Goal: Find contact information: Find contact information

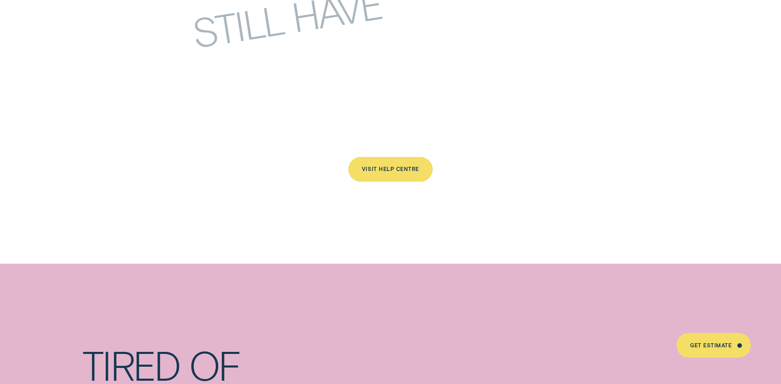
scroll to position [4035, 0]
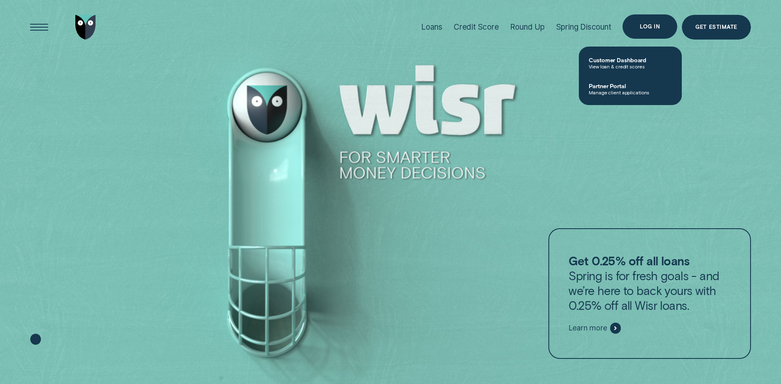
click at [654, 24] on div "Log in" at bounding box center [650, 26] width 20 height 5
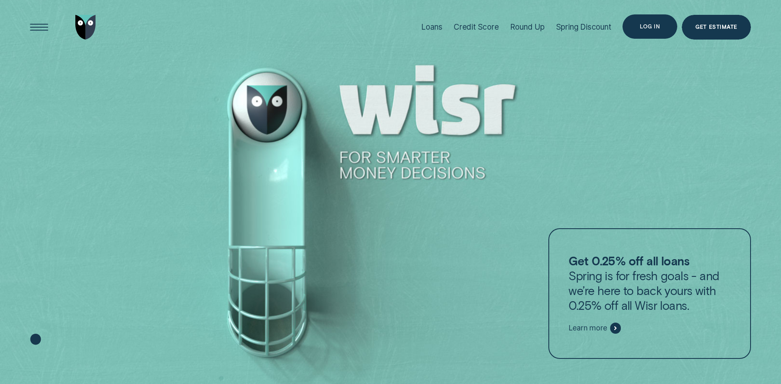
click at [647, 24] on div "Log in" at bounding box center [650, 26] width 20 height 5
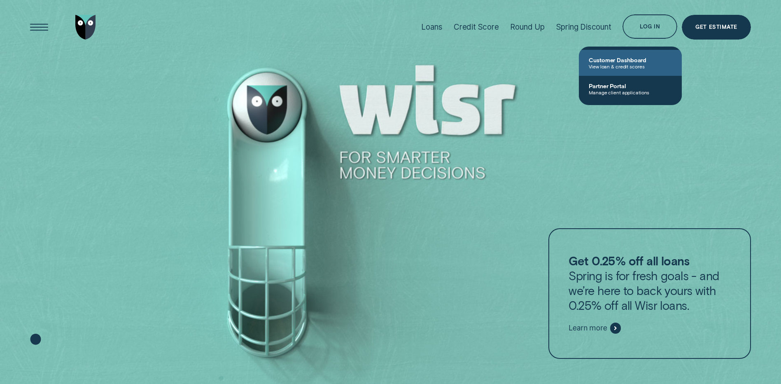
click at [629, 63] on span "View loan & credit scores" at bounding box center [630, 66] width 83 height 6
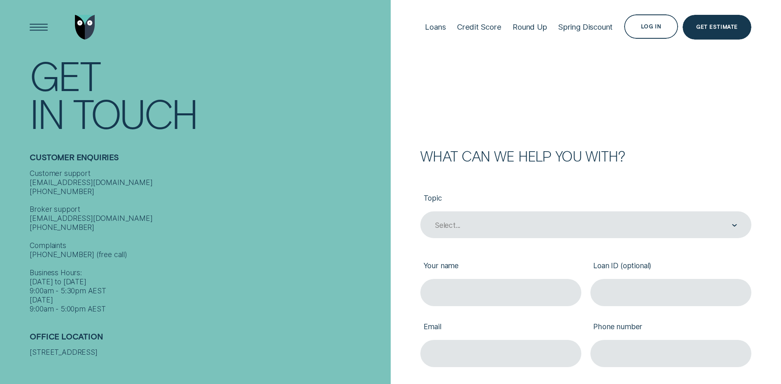
click at [648, 19] on div "Log in" at bounding box center [651, 26] width 54 height 24
click at [37, 179] on div "Customer support contact@wisr.com.au 1300 992 007 Broker support contact@wisr.c…" at bounding box center [208, 241] width 356 height 145
drag, startPoint x: 37, startPoint y: 179, endPoint x: 108, endPoint y: 184, distance: 71.0
click at [108, 184] on div "Customer support contact@wisr.com.au 1300 992 007 Broker support contact@wisr.c…" at bounding box center [208, 241] width 356 height 145
drag, startPoint x: 108, startPoint y: 184, endPoint x: 91, endPoint y: 176, distance: 18.4
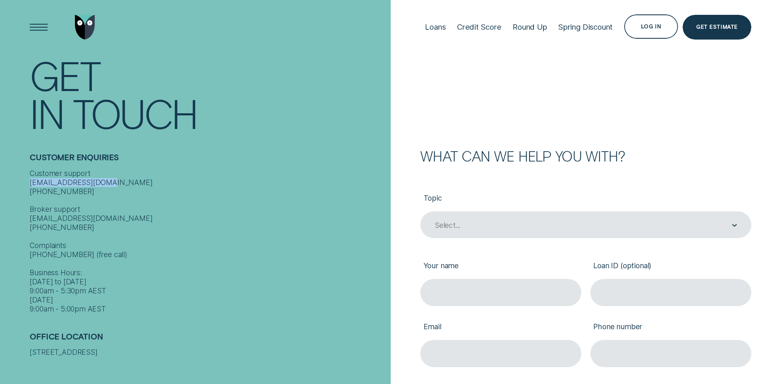
copy div "contact@wisr.com.au"
